Goal: Task Accomplishment & Management: Manage account settings

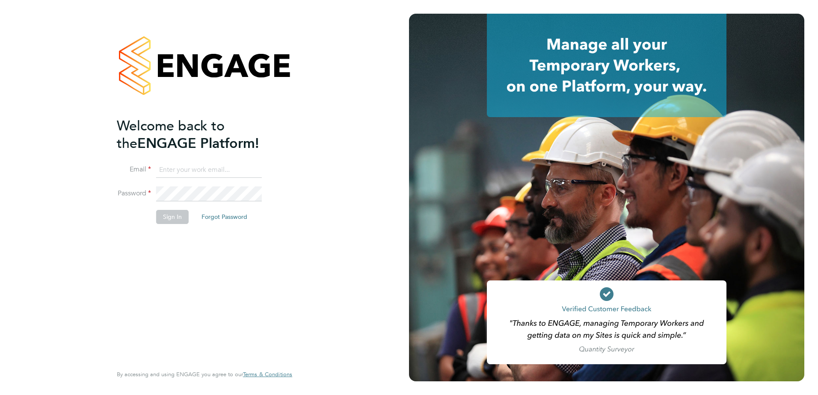
type input "[PERSON_NAME][EMAIL_ADDRESS][PERSON_NAME][DOMAIN_NAME]"
click at [173, 217] on button "Sign In" at bounding box center [172, 217] width 33 height 14
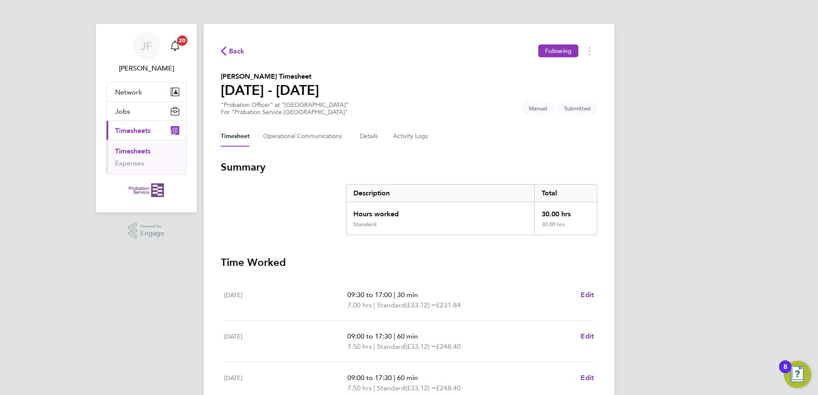
click at [775, 252] on div "JF Jennifer Forrester Notifications 20 Applications: Network Sites Jobs Placeme…" at bounding box center [409, 312] width 818 height 625
click at [568, 159] on div "Back Following Layla Hill's Timesheet 22 - 28 Sept 2025 "Probation Officer" at …" at bounding box center [409, 317] width 411 height 587
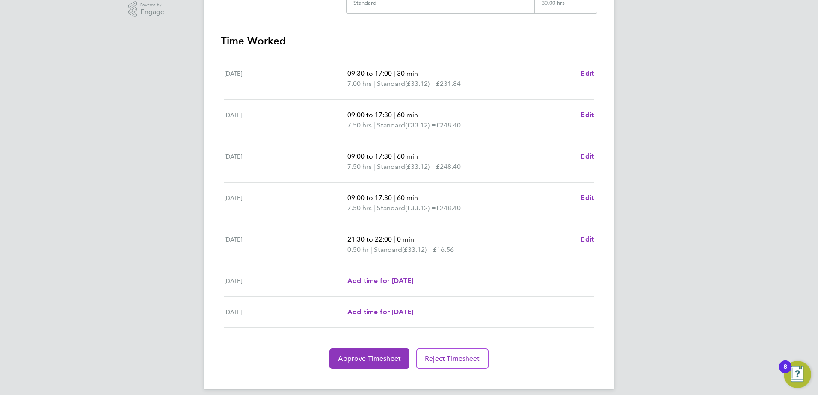
scroll to position [222, 0]
click at [387, 352] on button "Approve Timesheet" at bounding box center [369, 358] width 80 height 21
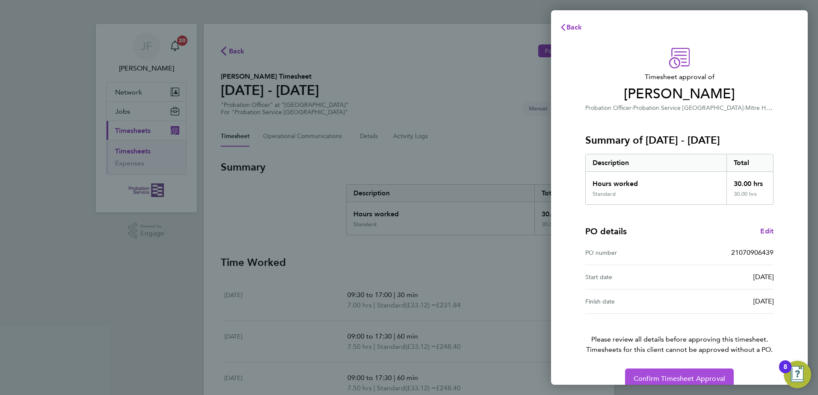
click at [652, 376] on span "Confirm Timesheet Approval" at bounding box center [680, 379] width 92 height 9
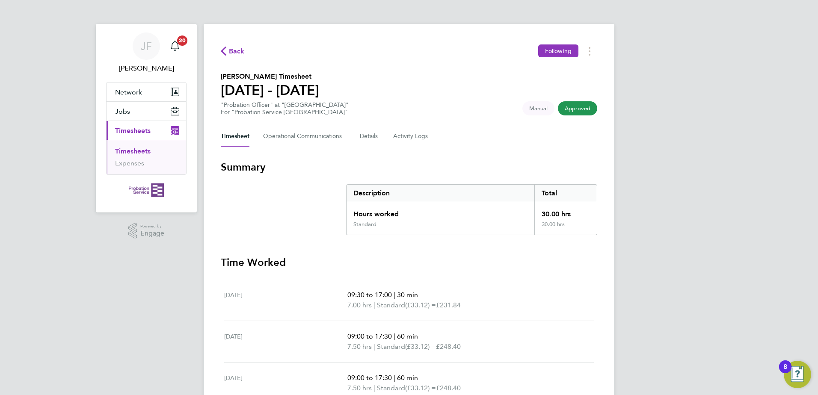
drag, startPoint x: 594, startPoint y: 290, endPoint x: 602, endPoint y: 287, distance: 7.9
